Goal: Use online tool/utility: Utilize a website feature to perform a specific function

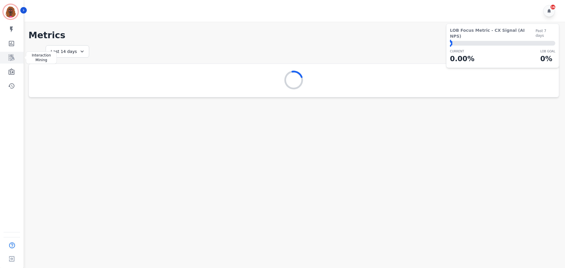
click at [16, 59] on link "Sidebar" at bounding box center [12, 58] width 23 height 12
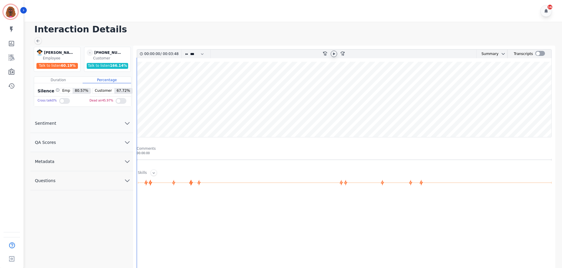
click at [334, 53] on icon at bounding box center [334, 53] width 5 height 5
click at [141, 118] on wave at bounding box center [344, 99] width 415 height 75
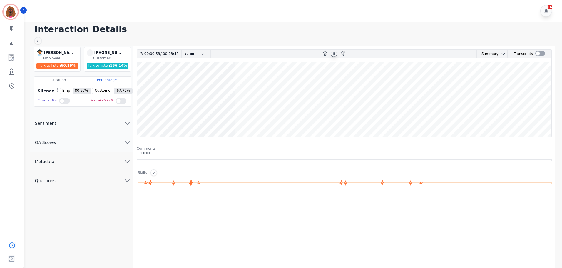
click at [236, 79] on wave at bounding box center [344, 99] width 415 height 75
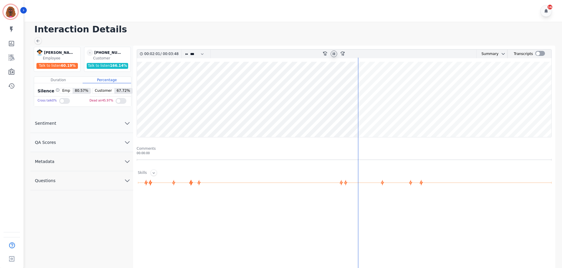
click at [369, 119] on wave at bounding box center [344, 99] width 415 height 75
click at [380, 118] on wave at bounding box center [344, 99] width 415 height 75
click at [393, 118] on wave at bounding box center [344, 99] width 415 height 75
click at [405, 117] on wave at bounding box center [344, 99] width 415 height 75
click at [481, 118] on wave at bounding box center [344, 99] width 415 height 75
